Goal: Information Seeking & Learning: Learn about a topic

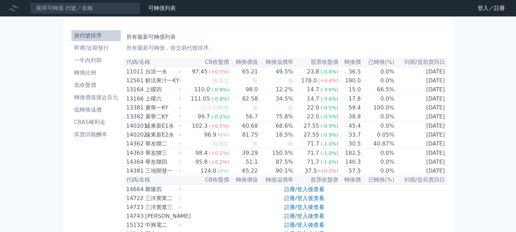
scroll to position [3950, 0]
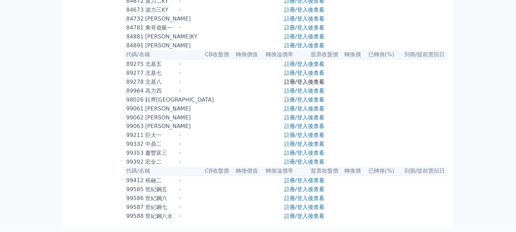
click at [291, 85] on link "註冊/登入後查看" at bounding box center [304, 82] width 40 height 7
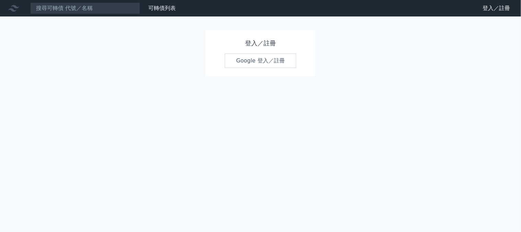
click at [264, 60] on link "Google 登入／註冊" at bounding box center [260, 61] width 71 height 14
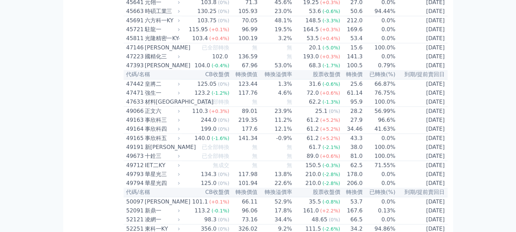
scroll to position [1992, 0]
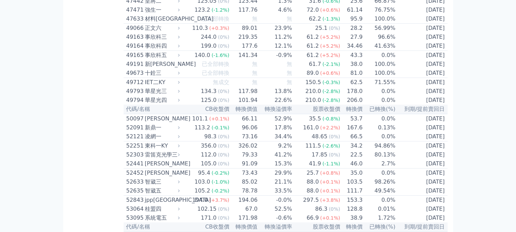
scroll to position [2302, 0]
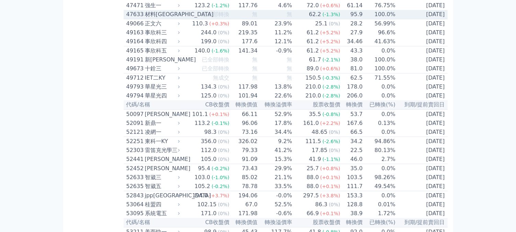
click at [146, 19] on div "材料[GEOGRAPHIC_DATA]" at bounding box center [162, 14] width 34 height 8
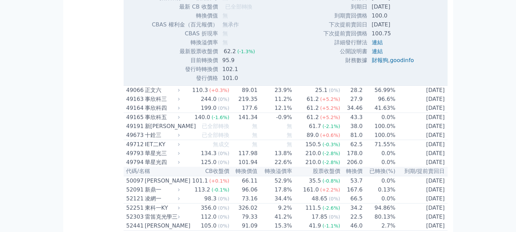
scroll to position [2473, 0]
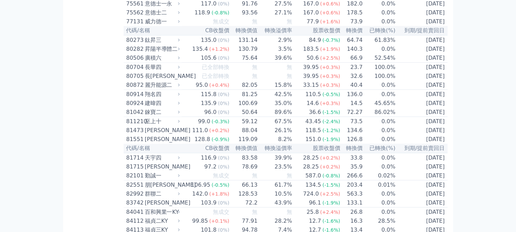
scroll to position [3448, 0]
